Goal: Find specific page/section: Find specific page/section

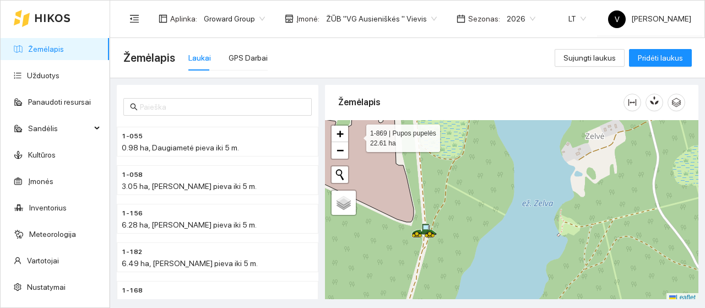
scroll to position [3, 0]
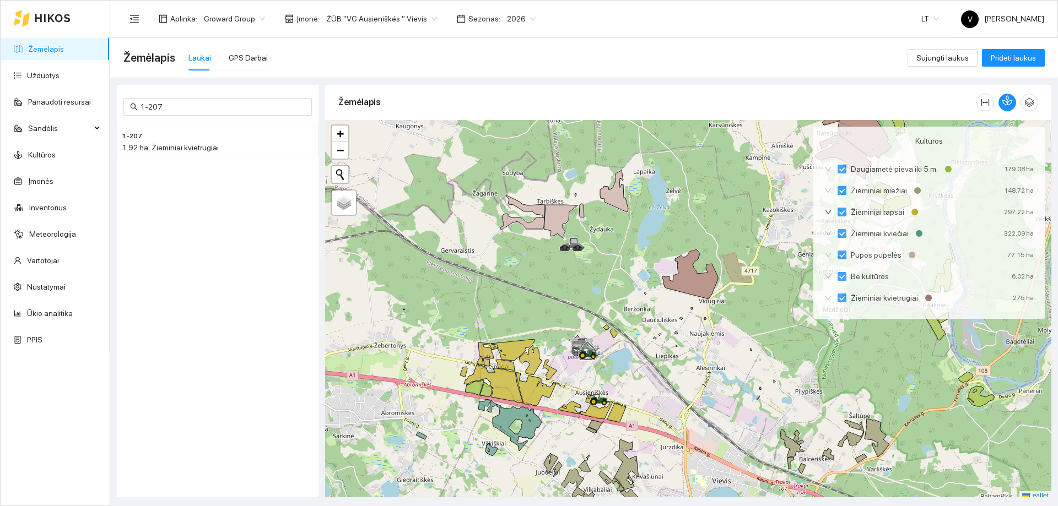
scroll to position [3, 0]
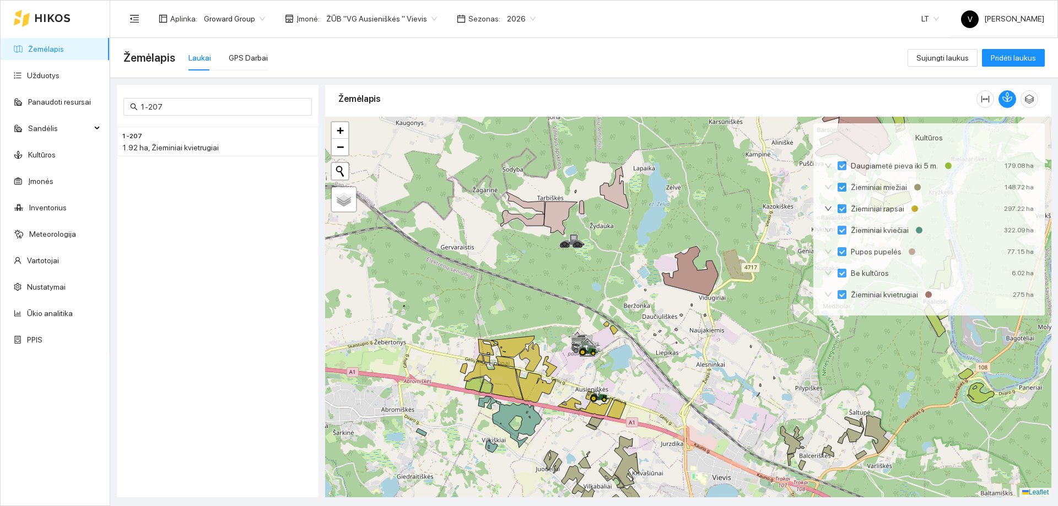
drag, startPoint x: 700, startPoint y: 389, endPoint x: 530, endPoint y: 277, distance: 203.0
click at [530, 277] on div at bounding box center [688, 307] width 726 height 381
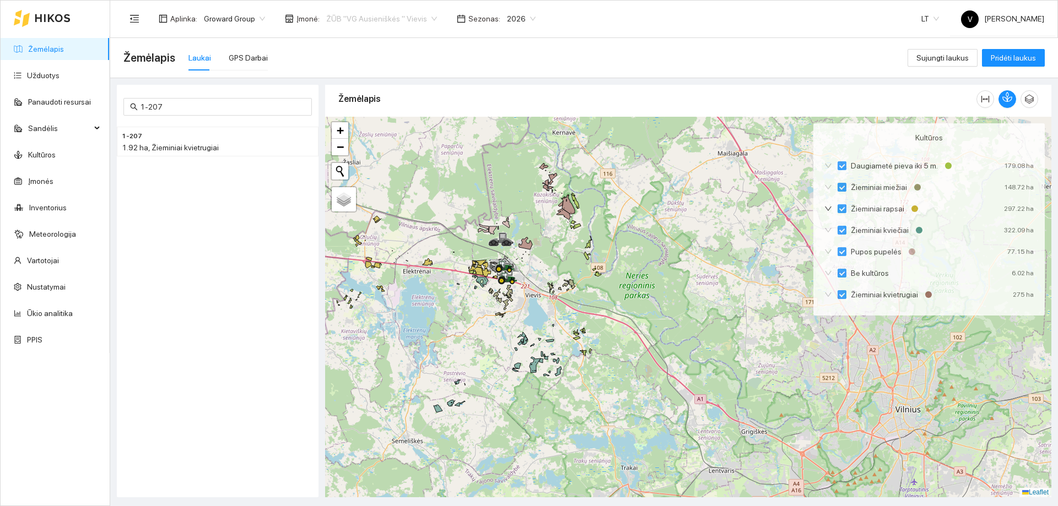
click at [420, 19] on span "ŽŪB "VG Ausieniškės " Vievis" at bounding box center [381, 18] width 111 height 17
click at [408, 64] on div "UAB "Zujų paukštynas" Ukmerge" at bounding box center [378, 58] width 126 height 18
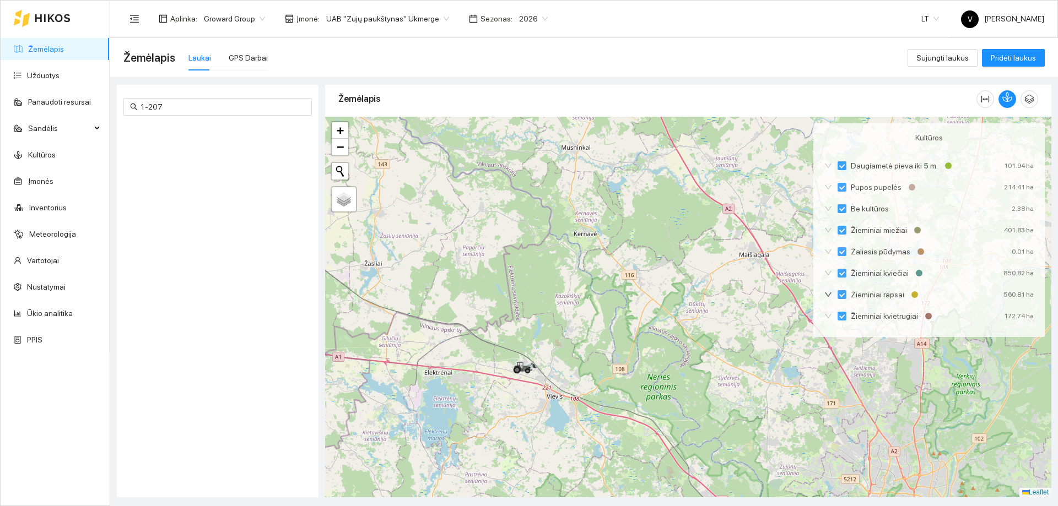
drag, startPoint x: 598, startPoint y: 203, endPoint x: 614, endPoint y: 322, distance: 120.0
click at [627, 307] on div at bounding box center [688, 307] width 726 height 381
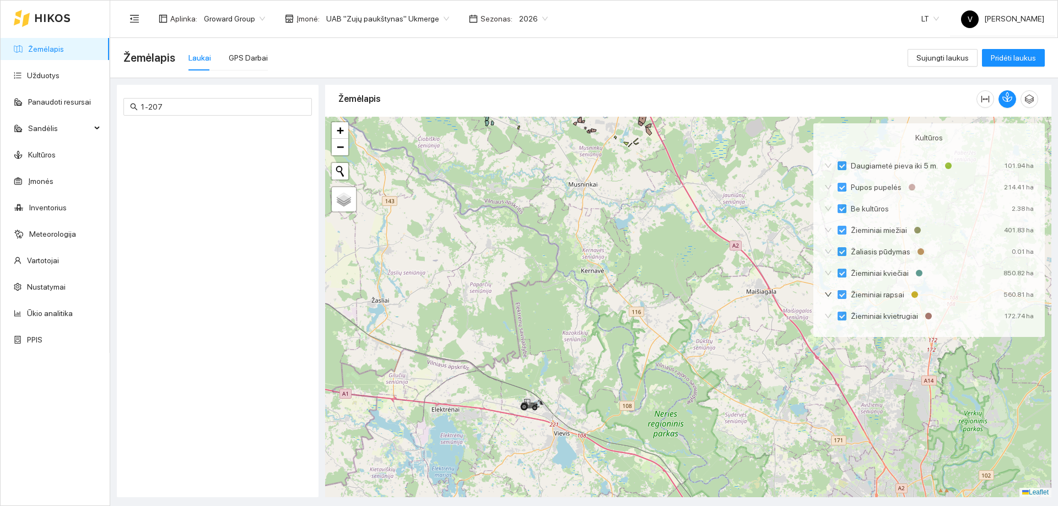
drag, startPoint x: 583, startPoint y: 404, endPoint x: 584, endPoint y: 413, distance: 8.3
click at [584, 307] on div at bounding box center [688, 307] width 726 height 381
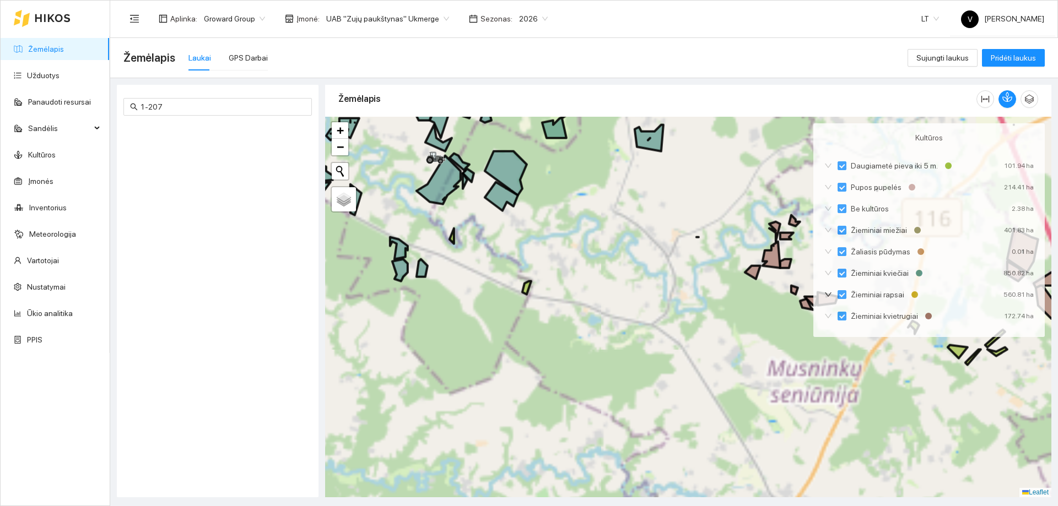
drag, startPoint x: 606, startPoint y: 338, endPoint x: 612, endPoint y: 356, distance: 19.7
click at [612, 307] on div at bounding box center [688, 307] width 726 height 381
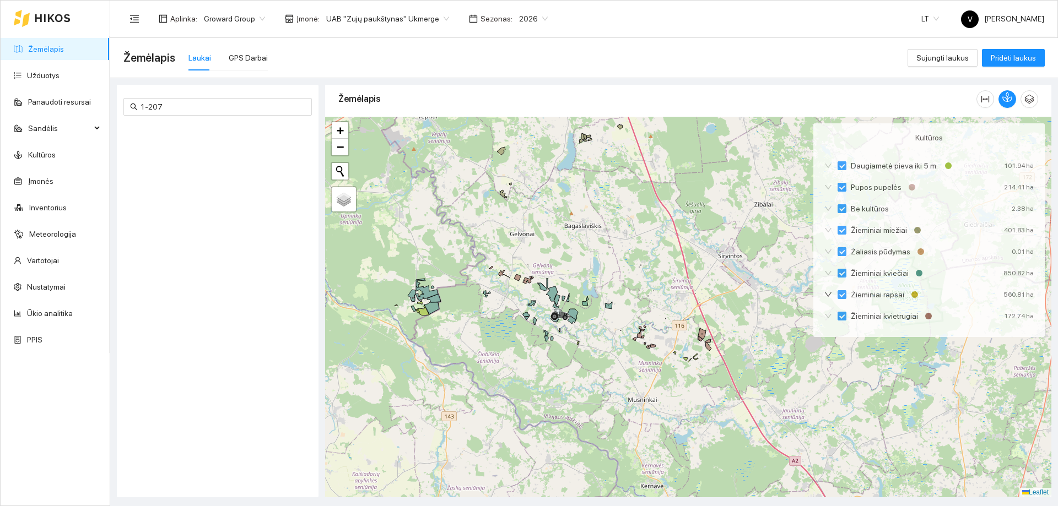
drag, startPoint x: 582, startPoint y: 284, endPoint x: 615, endPoint y: 375, distance: 96.7
click at [615, 307] on div at bounding box center [688, 307] width 726 height 381
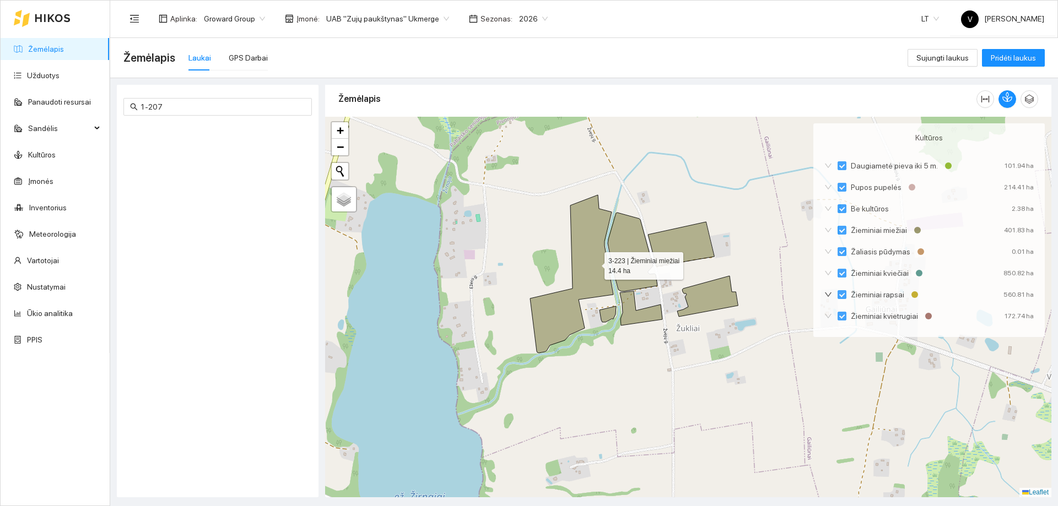
click at [594, 263] on icon at bounding box center [571, 274] width 83 height 158
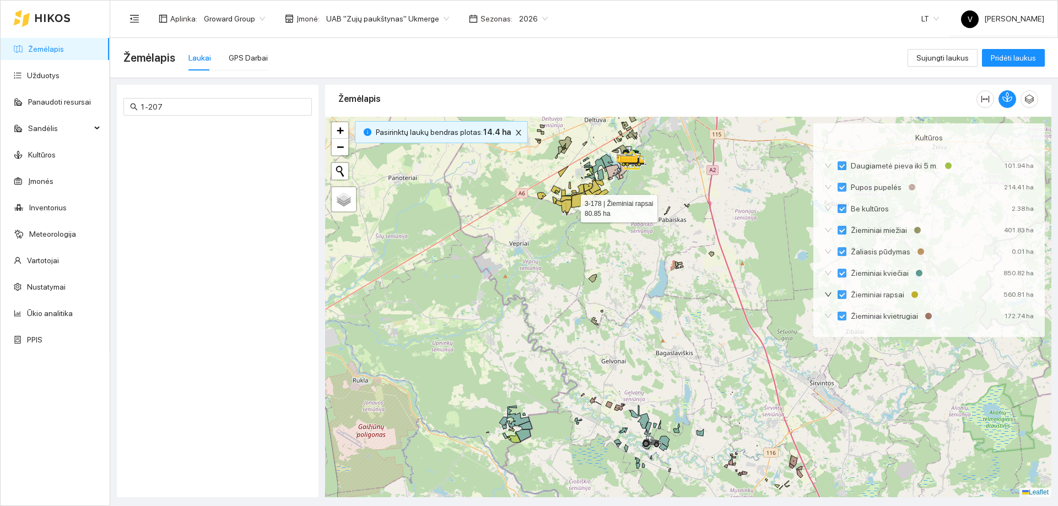
drag, startPoint x: 571, startPoint y: 206, endPoint x: 590, endPoint y: 304, distance: 99.9
click at [571, 215] on icon at bounding box center [563, 207] width 15 height 15
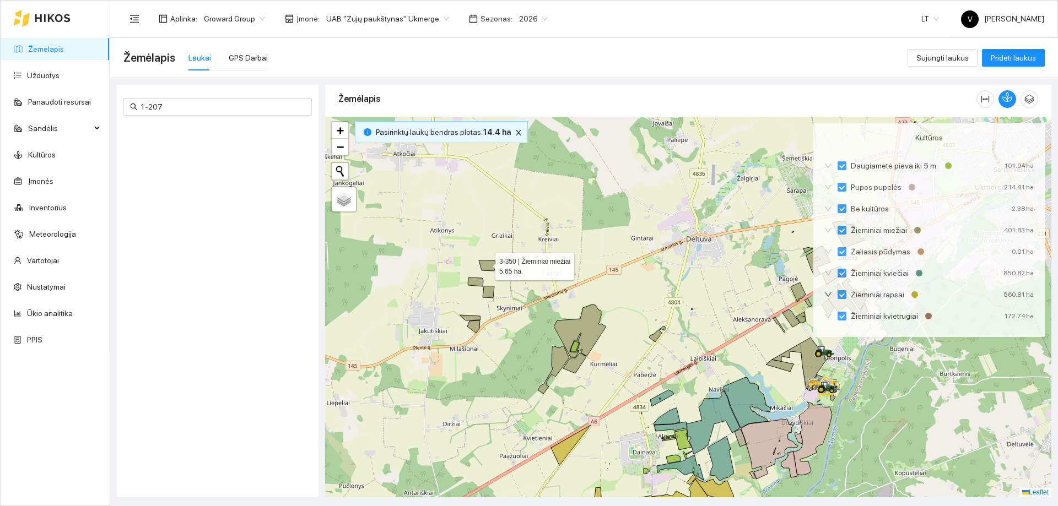
click at [485, 264] on icon at bounding box center [487, 266] width 17 height 10
click at [479, 290] on div at bounding box center [688, 307] width 726 height 381
click at [480, 284] on icon at bounding box center [475, 282] width 15 height 9
click at [486, 291] on icon at bounding box center [489, 292] width 12 height 12
click at [471, 307] on icon at bounding box center [473, 327] width 13 height 13
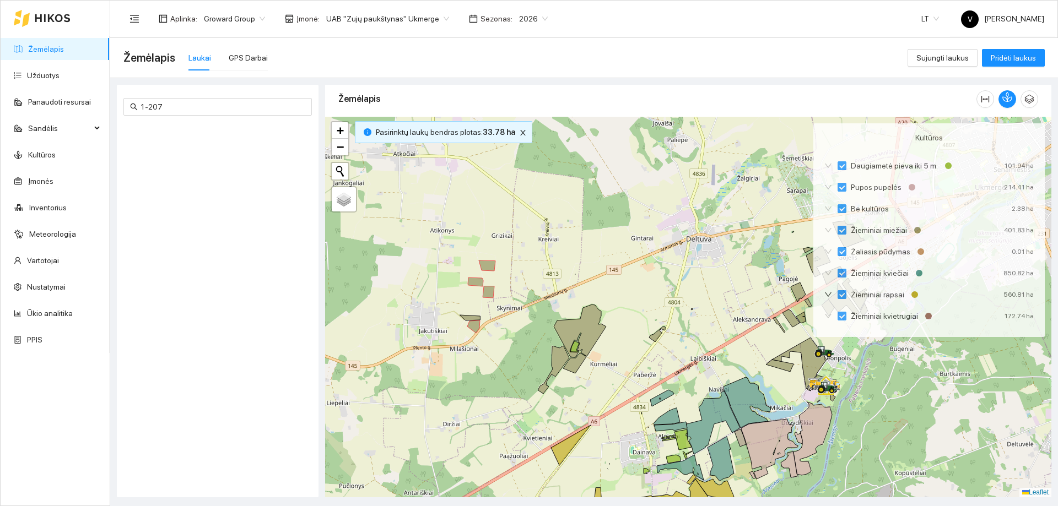
click at [470, 307] on div at bounding box center [688, 307] width 726 height 381
click at [472, 307] on icon at bounding box center [469, 318] width 20 height 6
click at [575, 307] on icon at bounding box center [580, 331] width 52 height 53
click at [557, 307] on icon at bounding box center [553, 370] width 31 height 48
click at [577, 307] on icon at bounding box center [574, 363] width 23 height 20
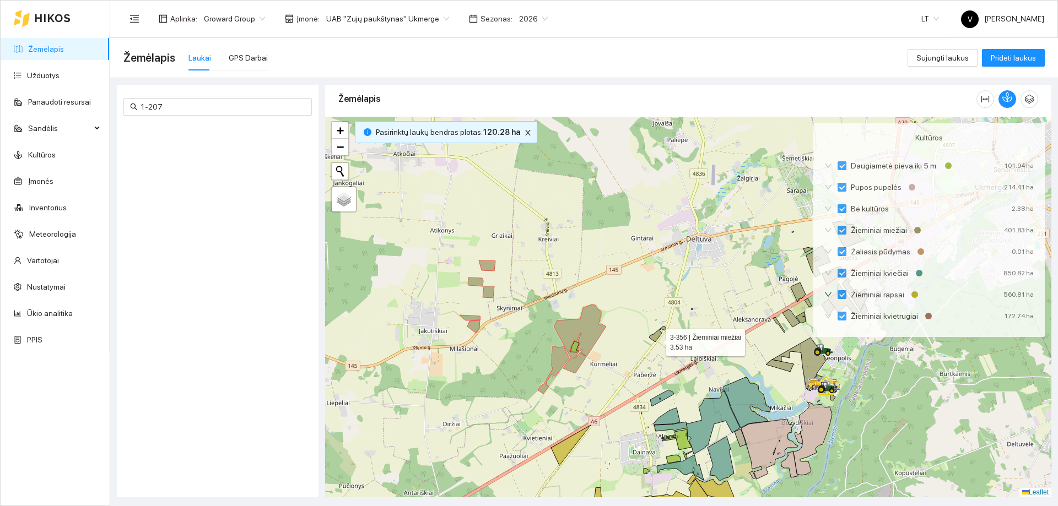
click at [656, 307] on icon at bounding box center [657, 334] width 17 height 15
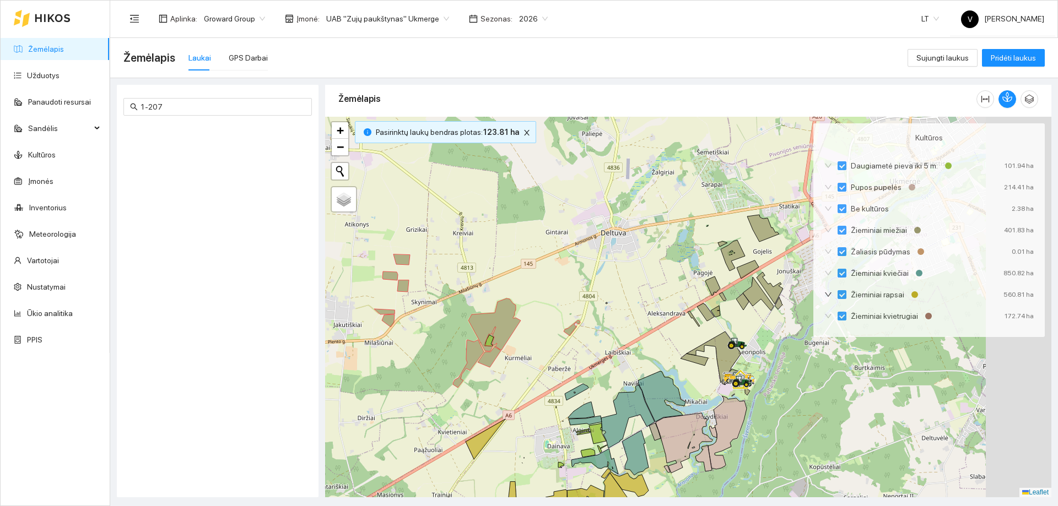
drag, startPoint x: 621, startPoint y: 318, endPoint x: 521, endPoint y: 301, distance: 101.8
click at [521, 301] on div at bounding box center [688, 307] width 726 height 381
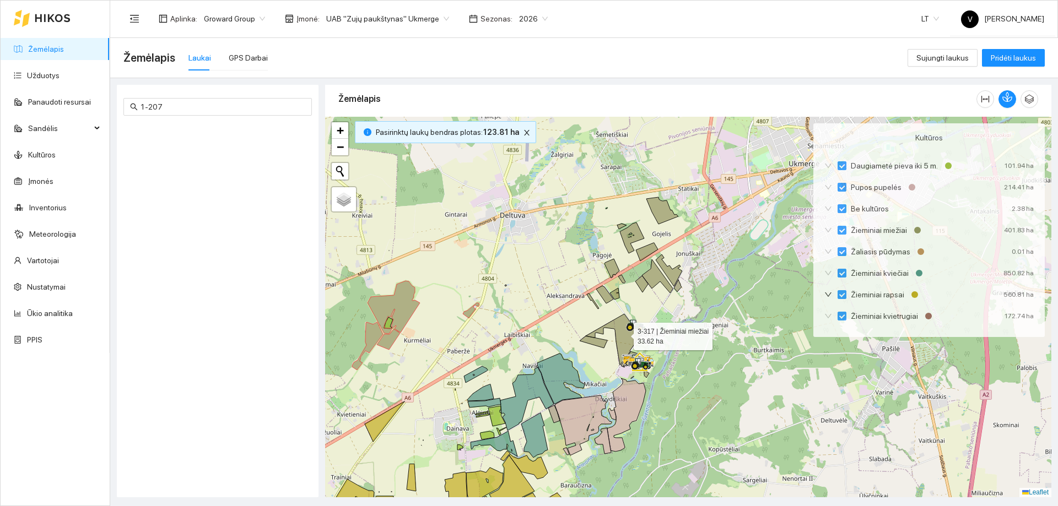
click at [624, 307] on icon at bounding box center [613, 339] width 55 height 51
click at [594, 307] on icon at bounding box center [593, 342] width 28 height 12
click at [606, 300] on icon at bounding box center [604, 295] width 17 height 18
click at [614, 290] on icon at bounding box center [614, 294] width 9 height 12
click at [615, 294] on icon at bounding box center [614, 294] width 9 height 12
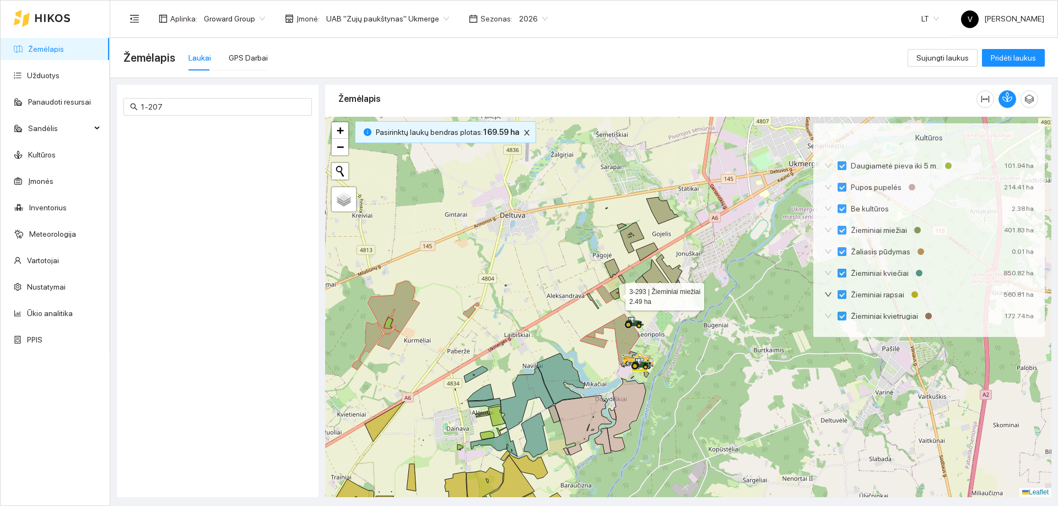
click at [616, 295] on icon at bounding box center [614, 294] width 9 height 12
click at [590, 300] on icon at bounding box center [593, 301] width 12 height 15
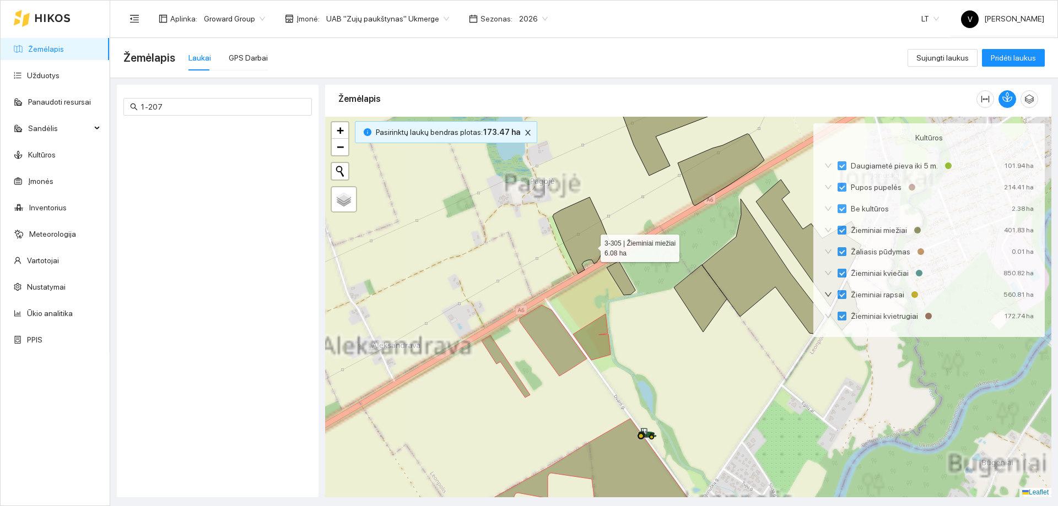
click at [584, 239] on icon at bounding box center [581, 235] width 59 height 77
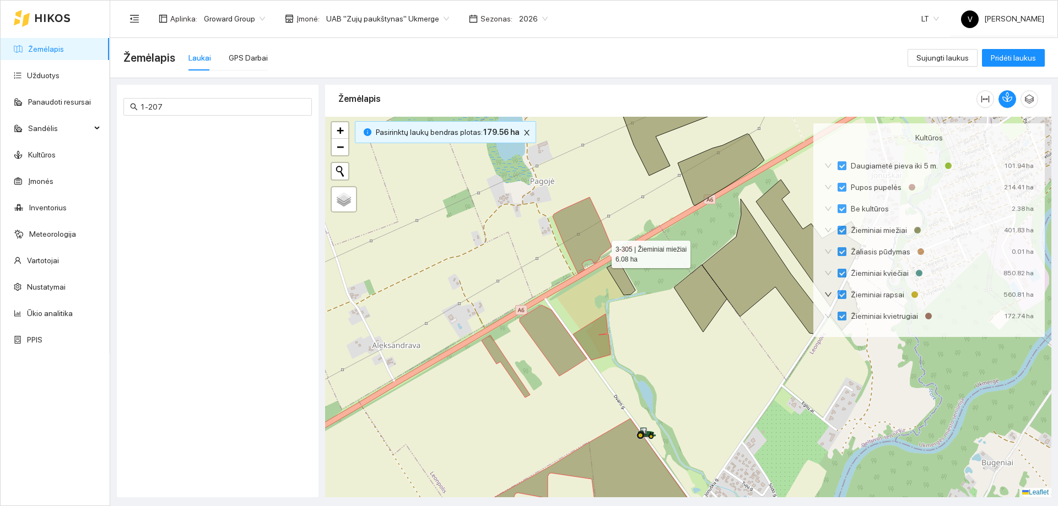
click at [629, 274] on div at bounding box center [688, 307] width 726 height 381
click at [625, 280] on icon at bounding box center [620, 278] width 29 height 34
click at [705, 280] on icon at bounding box center [763, 266] width 122 height 135
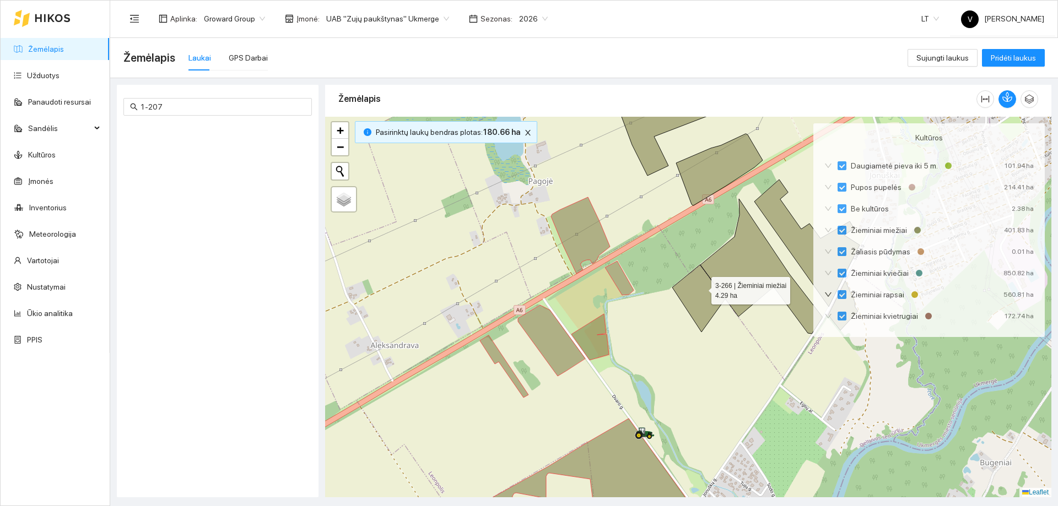
click at [701, 288] on icon at bounding box center [698, 298] width 53 height 67
click at [705, 267] on icon at bounding box center [761, 266] width 122 height 135
click at [705, 216] on icon at bounding box center [806, 243] width 105 height 127
click at [705, 178] on icon at bounding box center [719, 170] width 86 height 72
click at [660, 158] on icon at bounding box center [658, 126] width 101 height 97
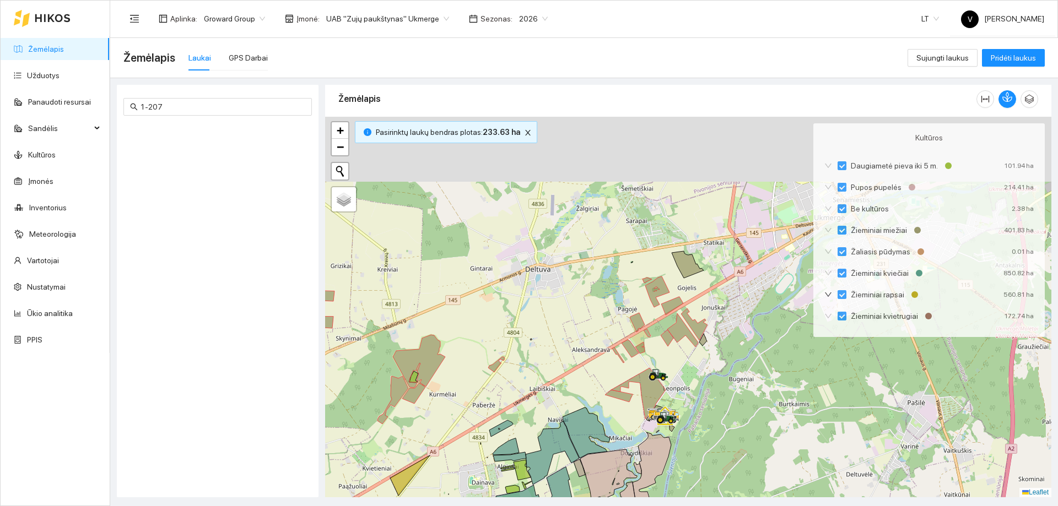
drag, startPoint x: 649, startPoint y: 361, endPoint x: 642, endPoint y: 392, distance: 32.2
click at [641, 307] on div at bounding box center [688, 307] width 726 height 381
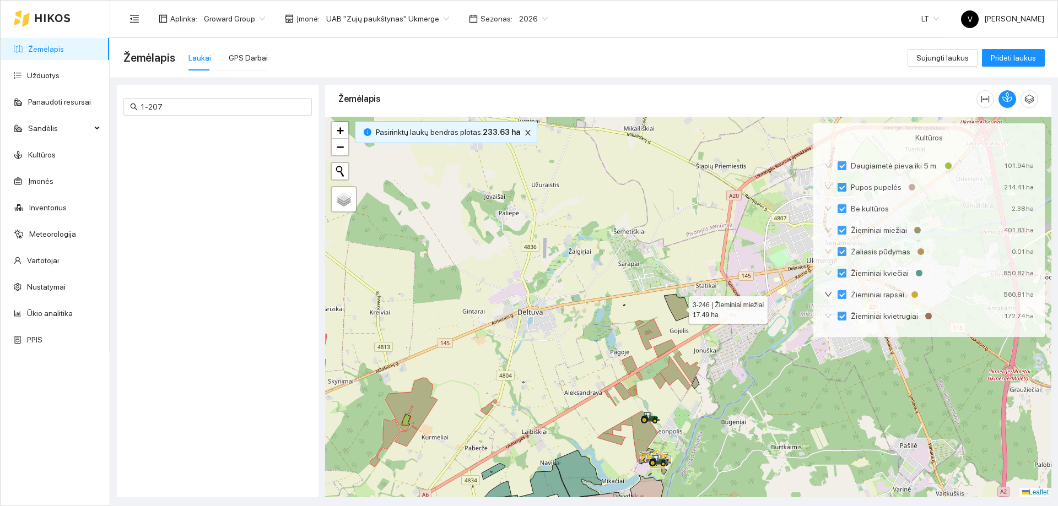
click at [685, 307] on icon at bounding box center [680, 307] width 32 height 27
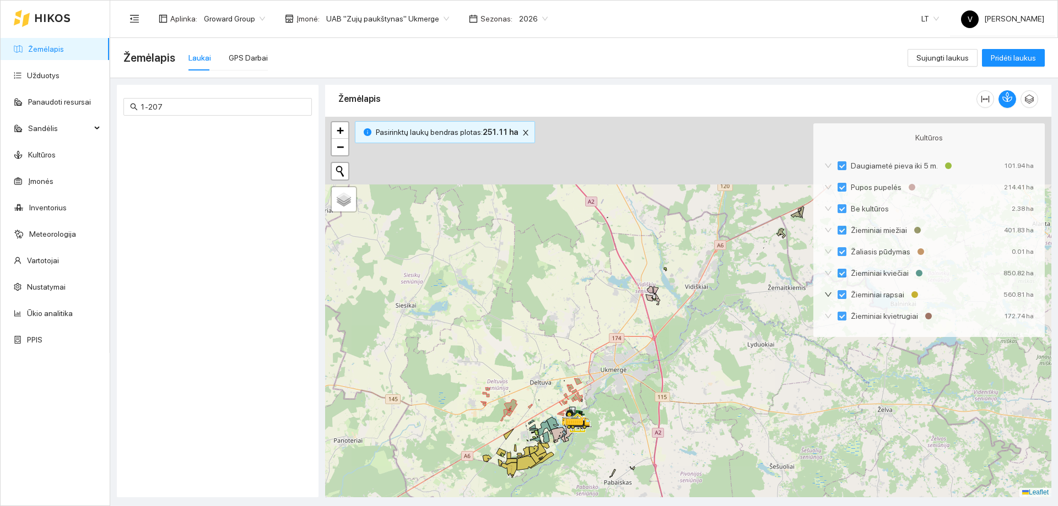
drag, startPoint x: 716, startPoint y: 318, endPoint x: 566, endPoint y: 406, distance: 173.1
click at [566, 307] on div at bounding box center [688, 307] width 726 height 381
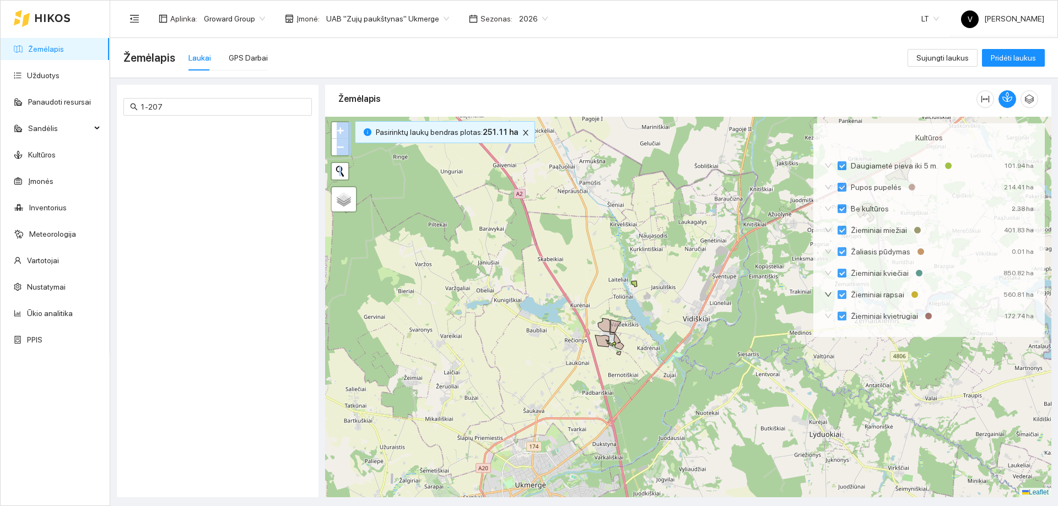
drag, startPoint x: 745, startPoint y: 273, endPoint x: 528, endPoint y: 408, distance: 255.4
click at [528, 307] on div at bounding box center [688, 307] width 726 height 381
click at [705, 302] on div at bounding box center [688, 307] width 726 height 381
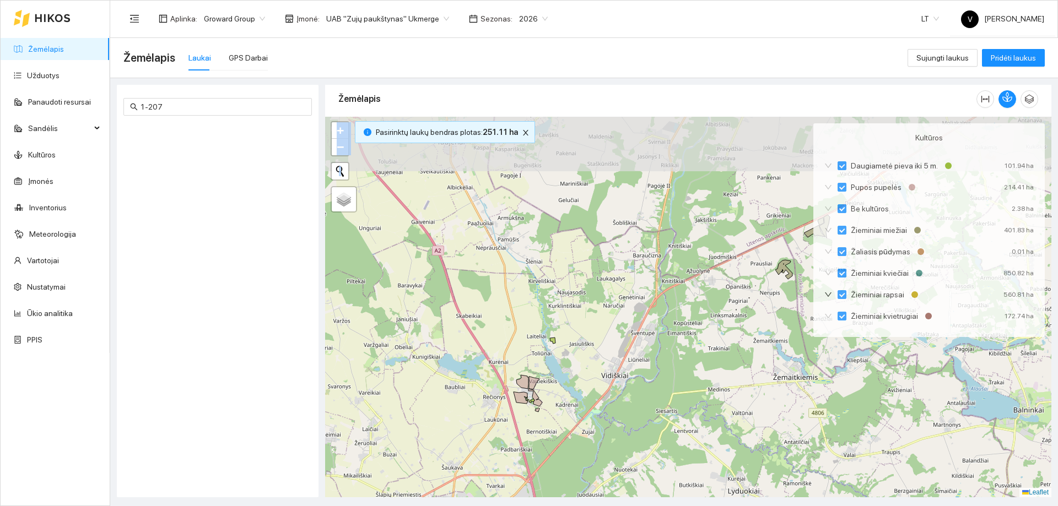
drag, startPoint x: 632, startPoint y: 359, endPoint x: 515, endPoint y: 436, distance: 139.6
click at [515, 307] on div at bounding box center [688, 307] width 726 height 381
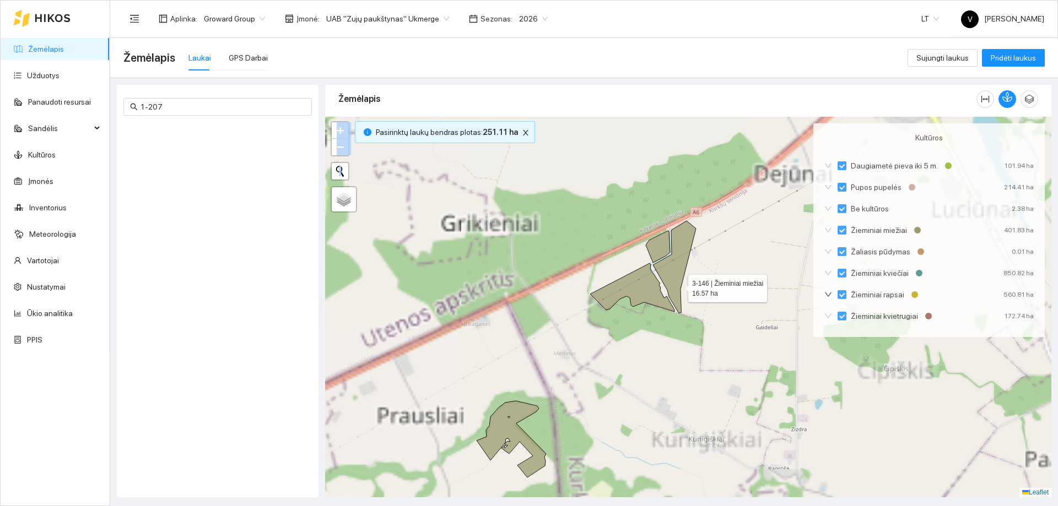
drag, startPoint x: 678, startPoint y: 286, endPoint x: 662, endPoint y: 270, distance: 22.6
click at [677, 286] on icon at bounding box center [674, 267] width 43 height 93
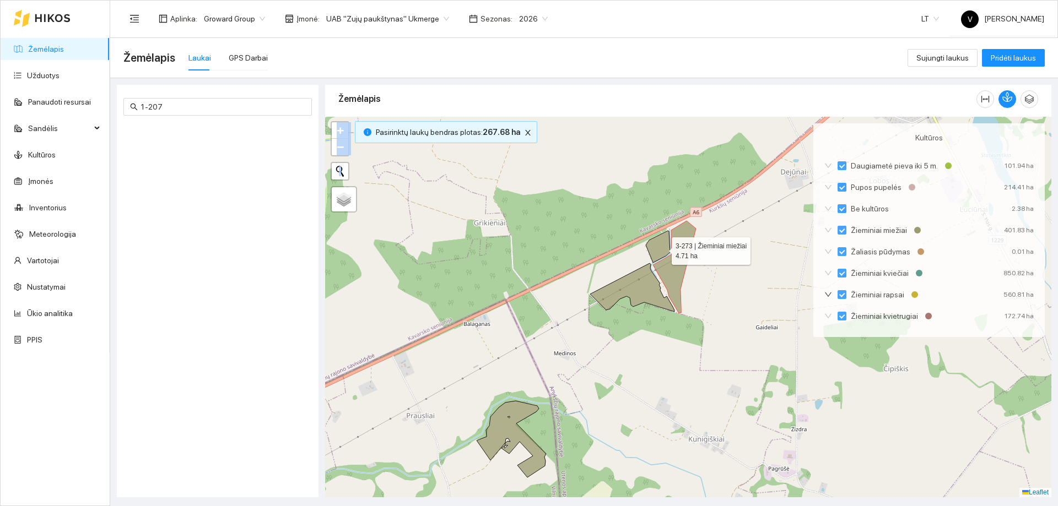
click at [663, 248] on icon at bounding box center [658, 247] width 24 height 32
click at [632, 279] on icon at bounding box center [632, 287] width 84 height 48
click at [516, 307] on icon at bounding box center [510, 439] width 69 height 77
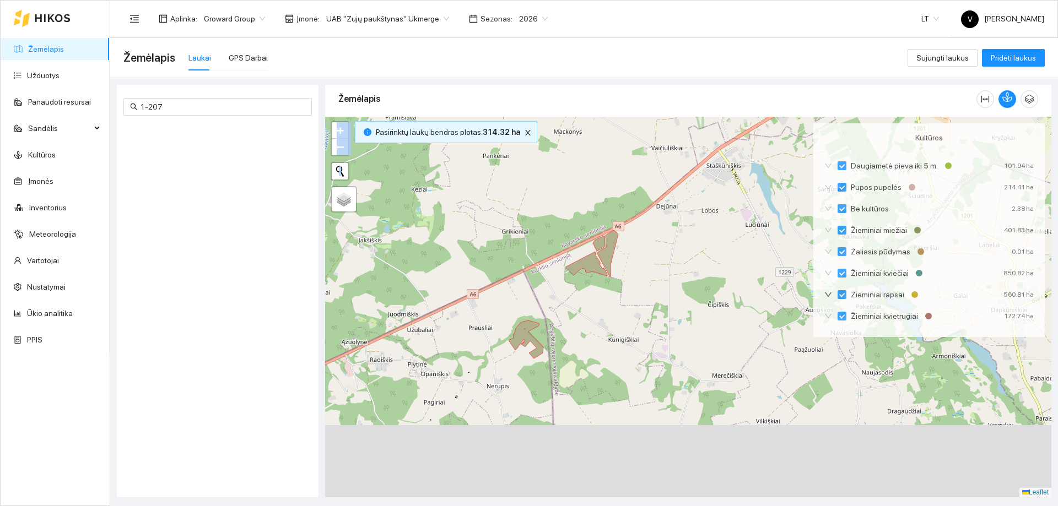
drag, startPoint x: 475, startPoint y: 441, endPoint x: 570, endPoint y: 188, distance: 270.2
click at [564, 200] on div at bounding box center [688, 307] width 726 height 381
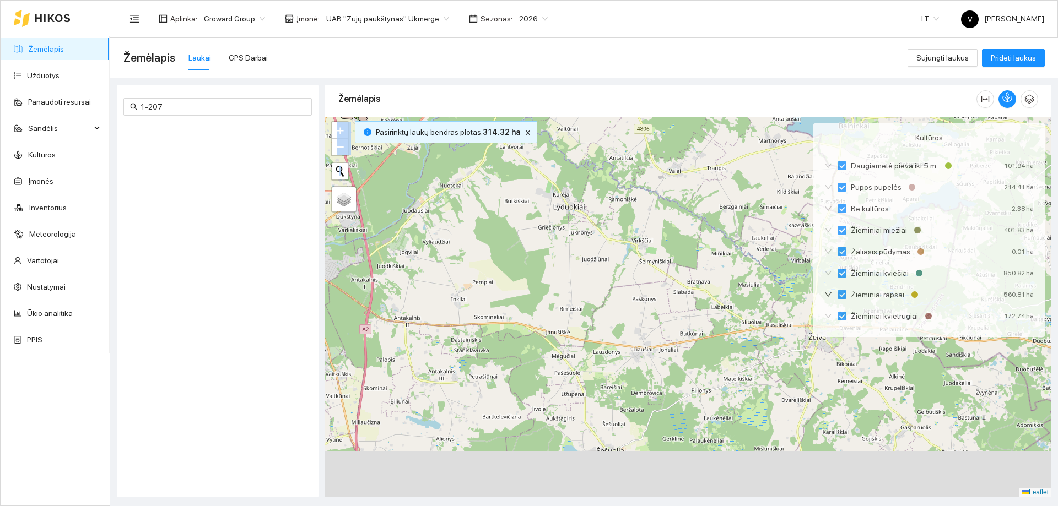
drag, startPoint x: 571, startPoint y: 236, endPoint x: 598, endPoint y: 101, distance: 137.6
click at [595, 104] on div "Žemėlapis" at bounding box center [688, 288] width 726 height 413
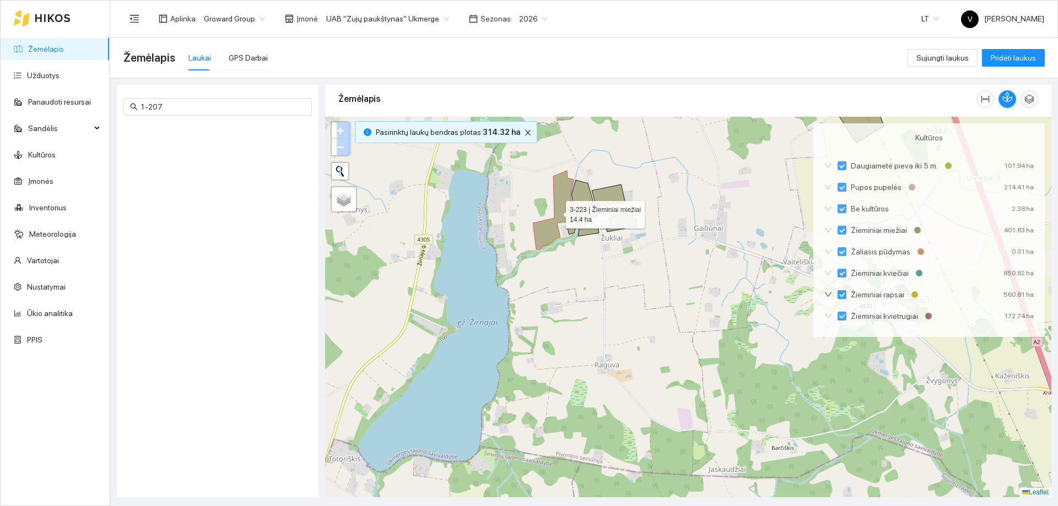
click at [556, 232] on icon at bounding box center [554, 210] width 42 height 79
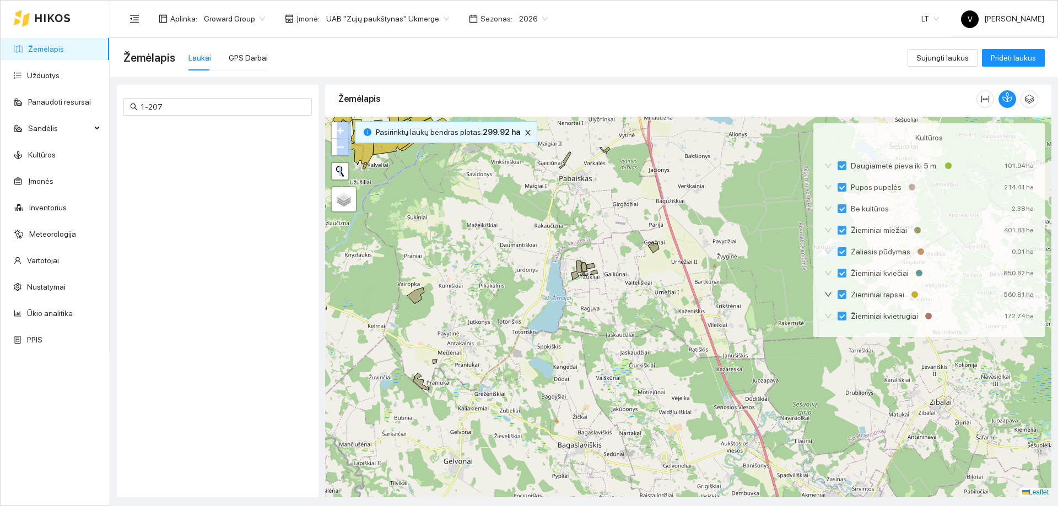
drag, startPoint x: 532, startPoint y: 350, endPoint x: 583, endPoint y: 294, distance: 76.0
click at [583, 294] on div at bounding box center [688, 307] width 726 height 381
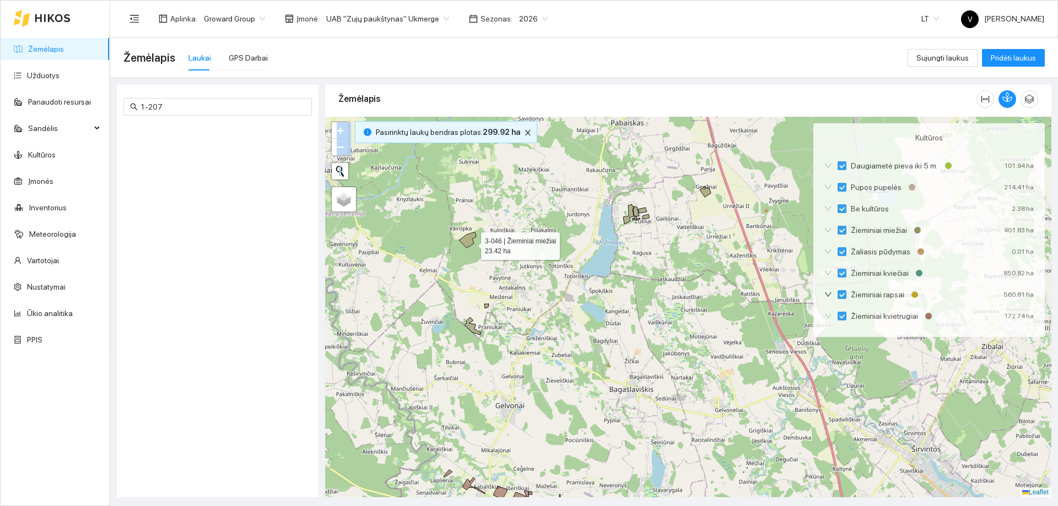
click at [471, 242] on icon at bounding box center [467, 240] width 17 height 17
click at [471, 307] on icon at bounding box center [472, 326] width 15 height 18
click at [485, 307] on icon at bounding box center [486, 306] width 4 height 4
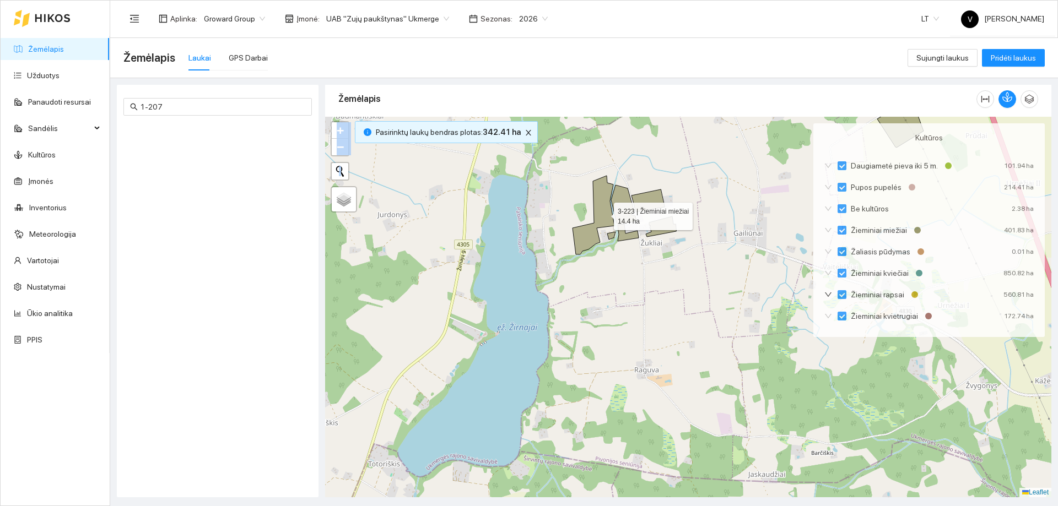
click at [604, 214] on icon at bounding box center [593, 215] width 42 height 79
click at [627, 236] on icon at bounding box center [627, 232] width 21 height 17
click at [610, 235] on icon at bounding box center [611, 236] width 8 height 8
click at [644, 200] on icon at bounding box center [647, 200] width 33 height 23
click at [668, 231] on icon at bounding box center [661, 226] width 30 height 20
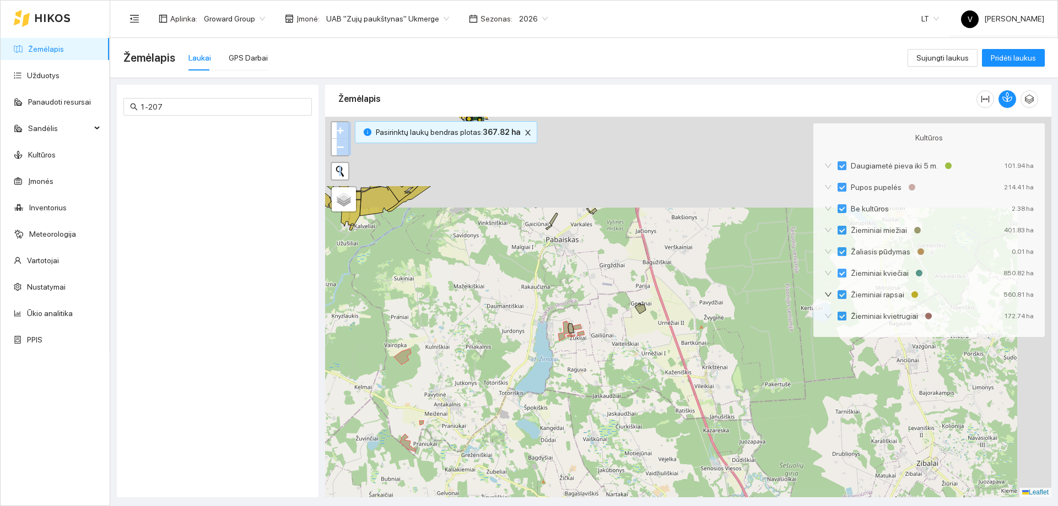
drag, startPoint x: 606, startPoint y: 324, endPoint x: 576, endPoint y: 348, distance: 38.5
click at [576, 307] on div at bounding box center [688, 307] width 726 height 381
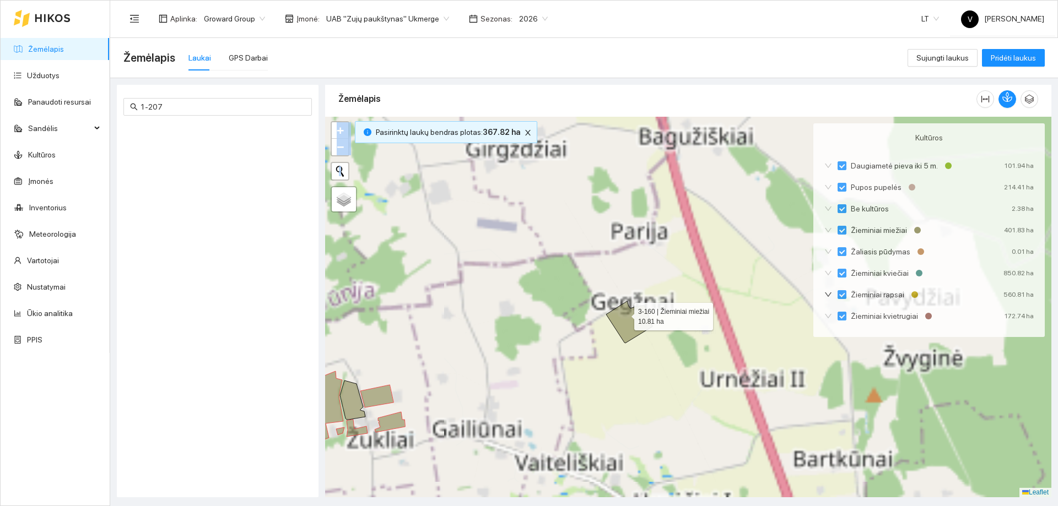
click at [627, 307] on icon at bounding box center [629, 322] width 46 height 42
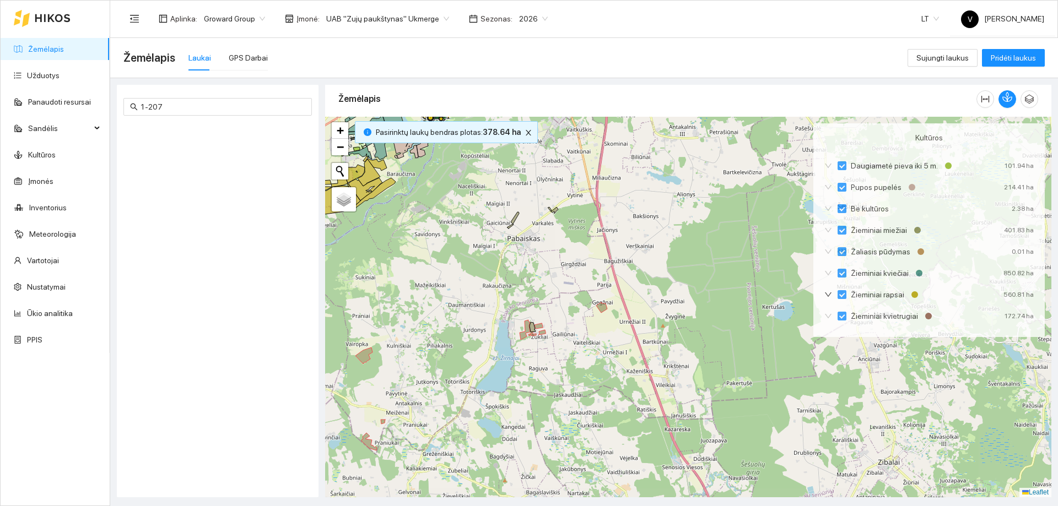
drag, startPoint x: 546, startPoint y: 274, endPoint x: 588, endPoint y: 371, distance: 105.6
click at [588, 307] on div at bounding box center [688, 307] width 726 height 381
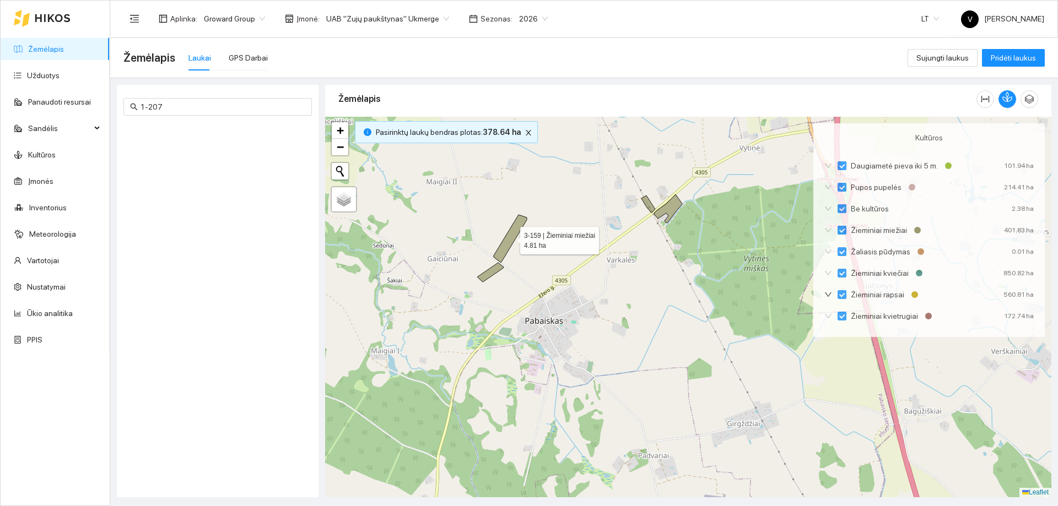
click at [510, 240] on icon at bounding box center [510, 239] width 33 height 48
click at [492, 271] on icon at bounding box center [490, 272] width 26 height 19
click at [654, 206] on div at bounding box center [688, 307] width 726 height 381
click at [653, 207] on icon at bounding box center [648, 204] width 14 height 17
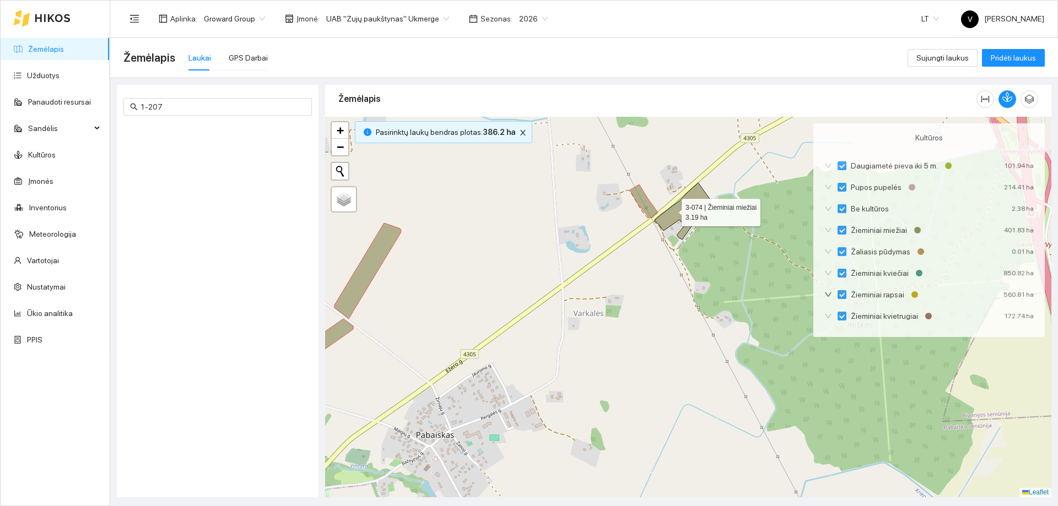
click at [680, 210] on icon at bounding box center [682, 211] width 56 height 57
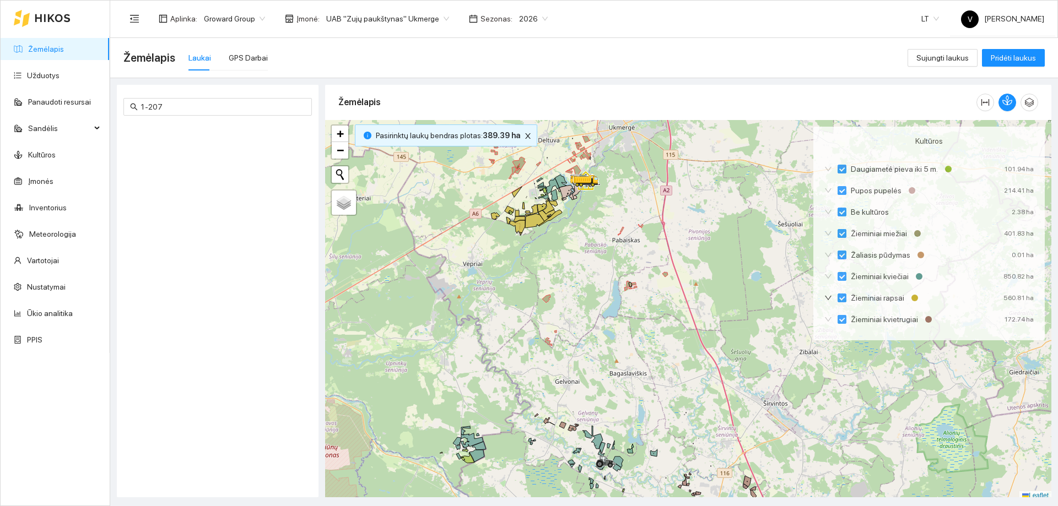
scroll to position [3, 0]
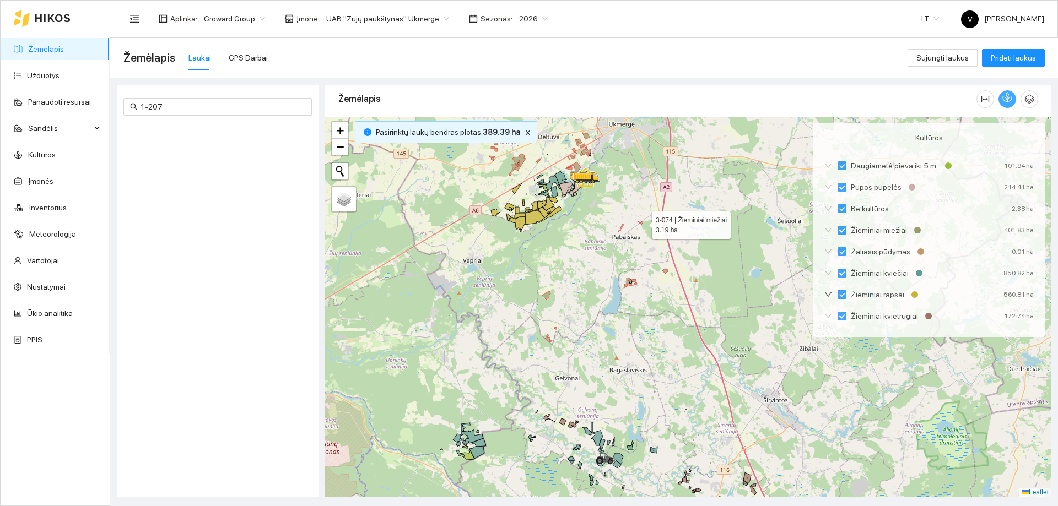
click at [1005, 102] on icon "button" at bounding box center [1007, 97] width 10 height 10
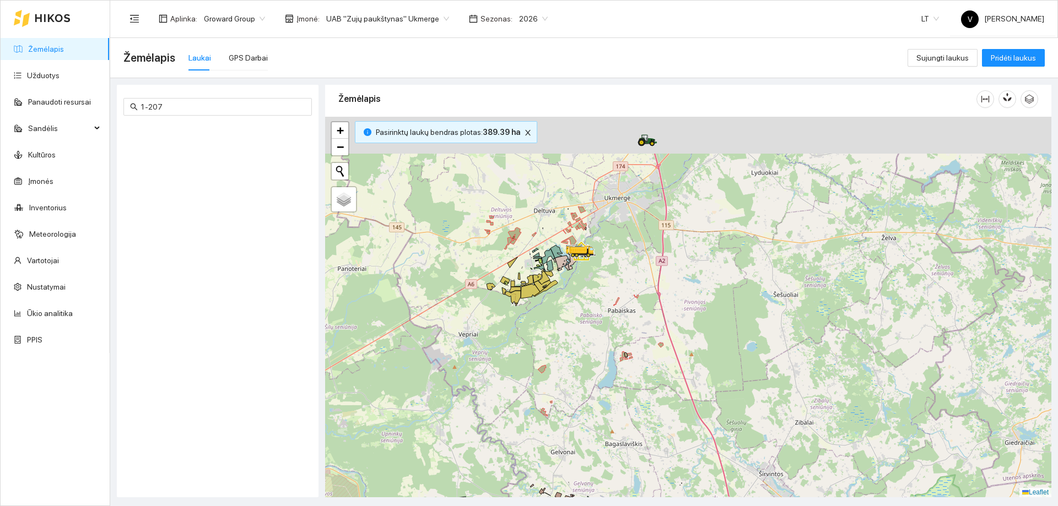
click at [564, 340] on div at bounding box center [688, 307] width 726 height 381
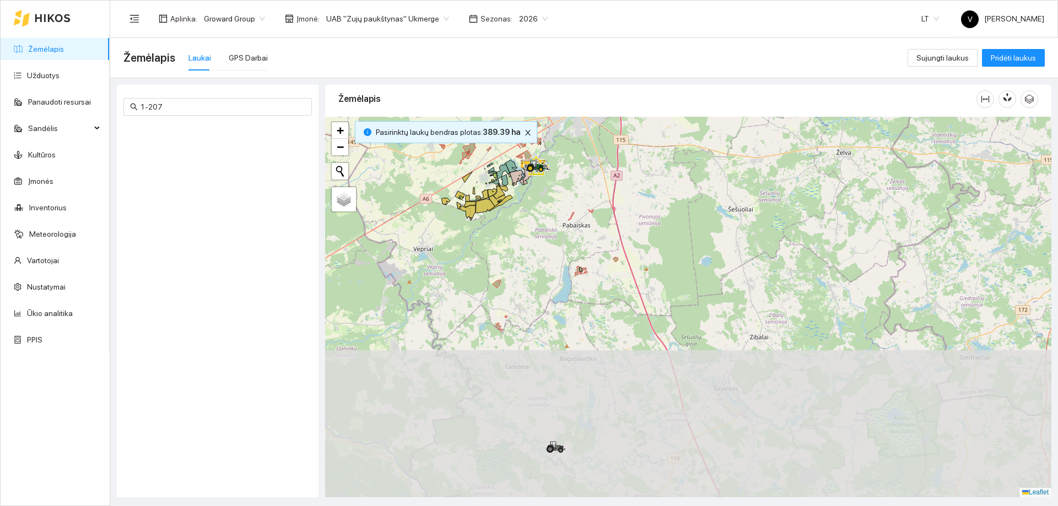
drag, startPoint x: 512, startPoint y: 396, endPoint x: 581, endPoint y: 214, distance: 194.4
click at [581, 214] on div at bounding box center [688, 307] width 726 height 381
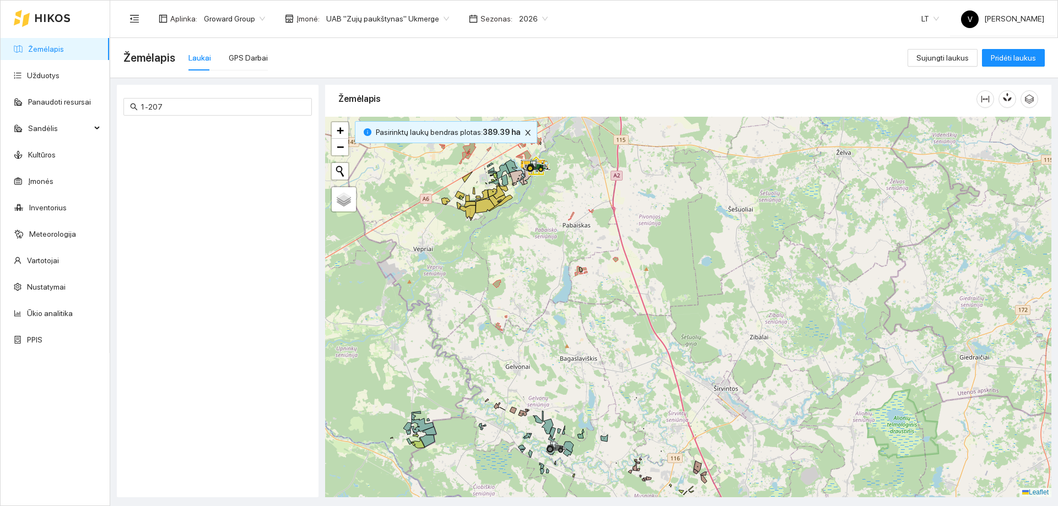
click at [42, 49] on link "Žemėlapis" at bounding box center [46, 49] width 36 height 9
